Goal: Information Seeking & Learning: Compare options

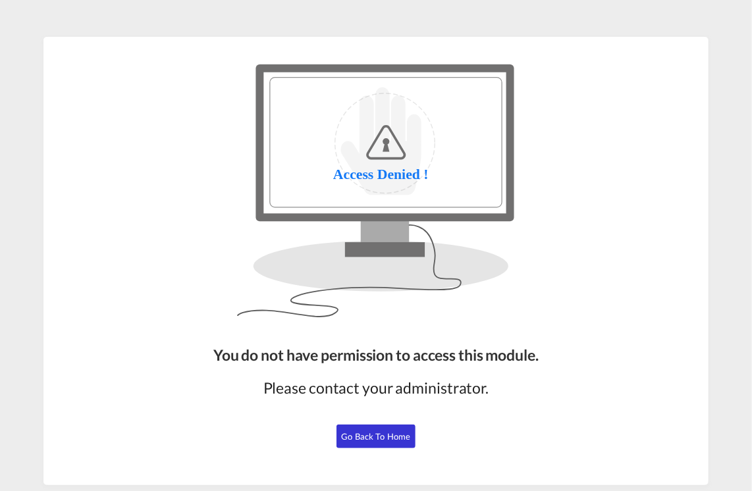
click at [382, 431] on span "Go Back to Home" at bounding box center [376, 436] width 69 height 11
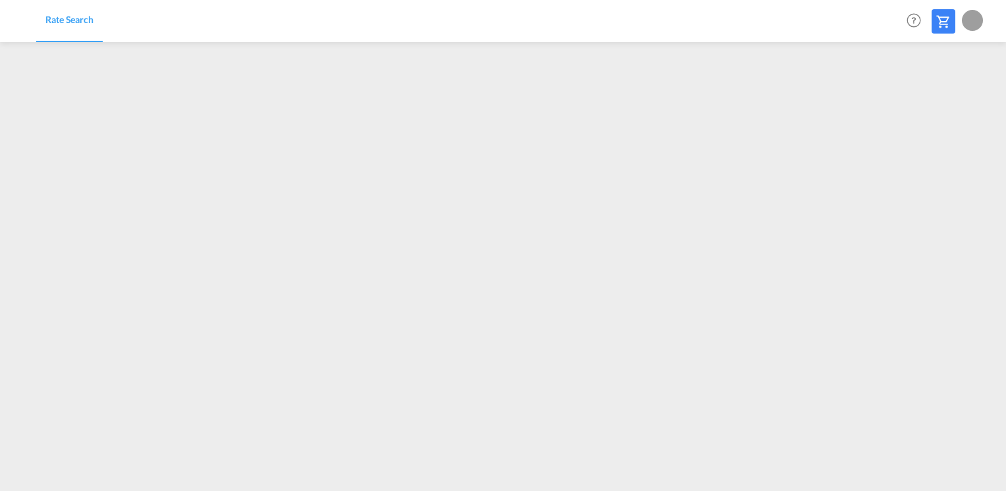
click at [970, 21] on div at bounding box center [972, 20] width 21 height 21
click at [932, 104] on button "Logout" at bounding box center [957, 101] width 86 height 26
